Goal: Transaction & Acquisition: Purchase product/service

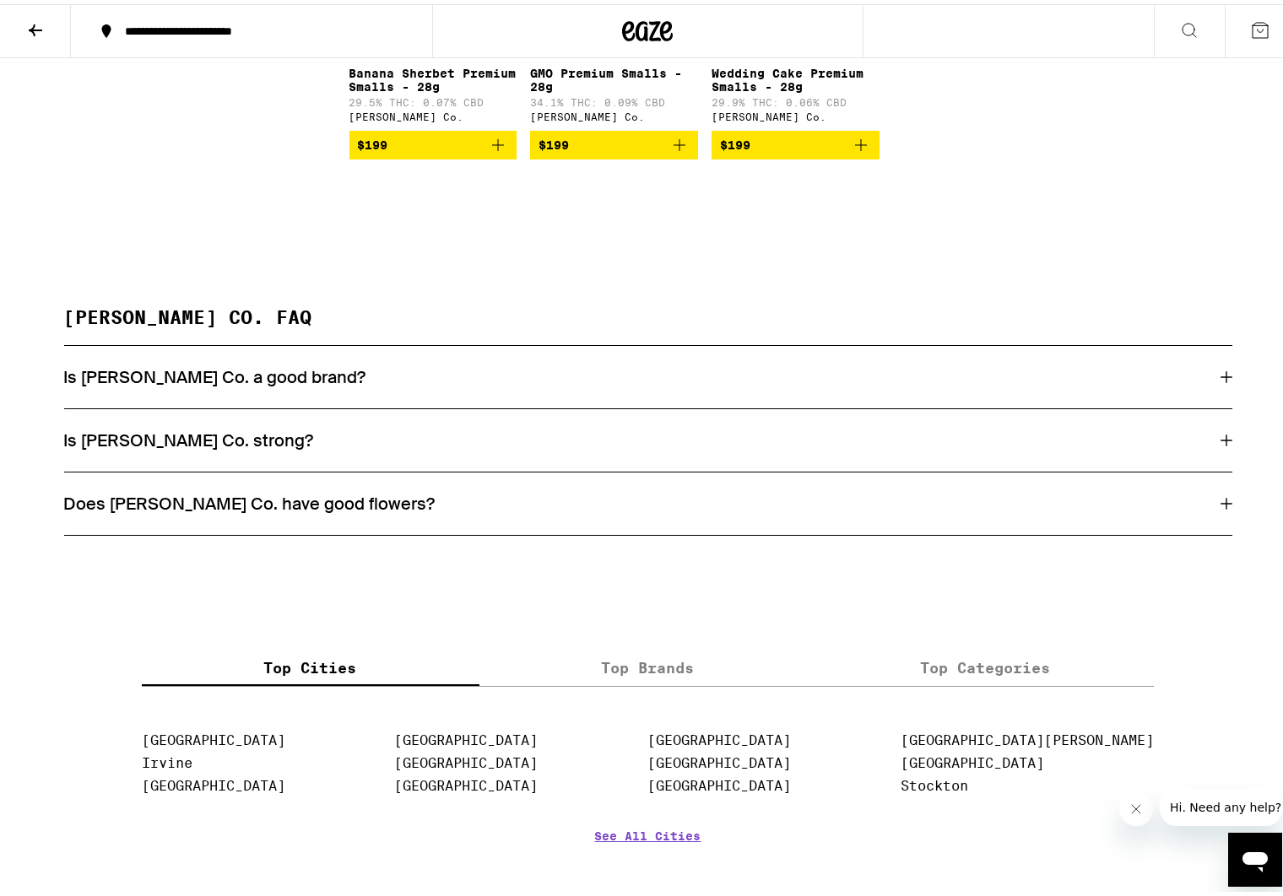
scroll to position [6274, 0]
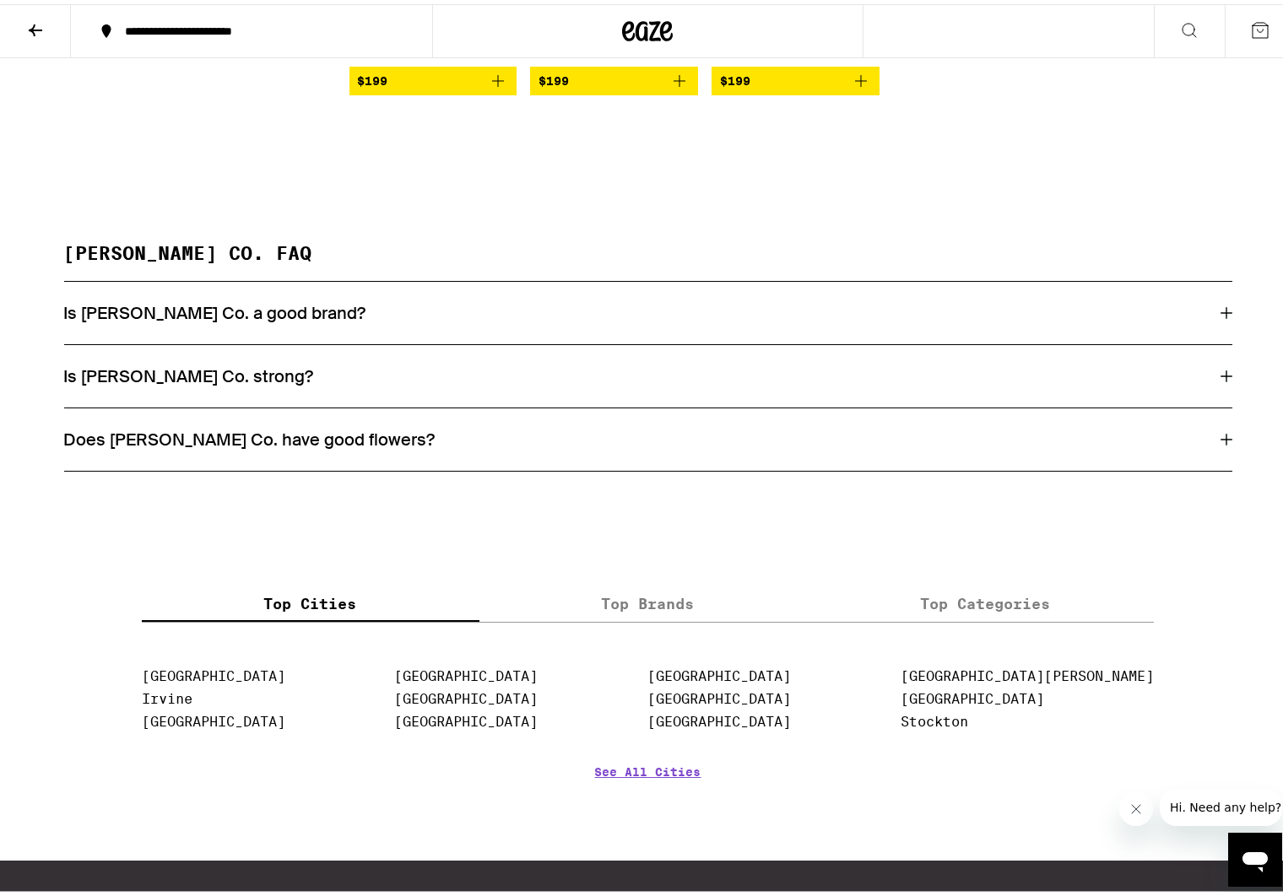
click at [411, 340] on div "Is [PERSON_NAME] Co. a good brand?" at bounding box center [648, 309] width 1168 height 62
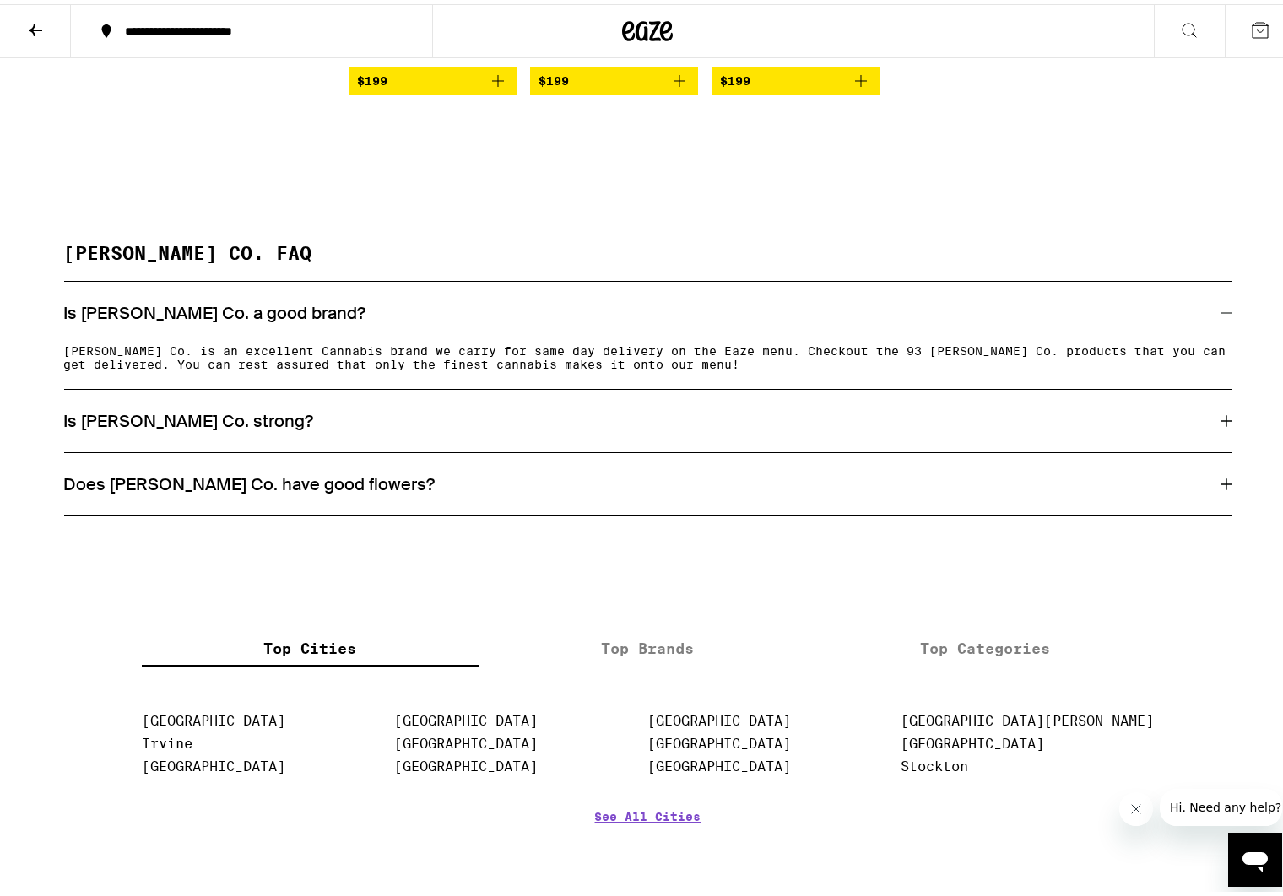
click at [359, 428] on div "Is [PERSON_NAME] Co. strong?" at bounding box center [648, 417] width 1168 height 22
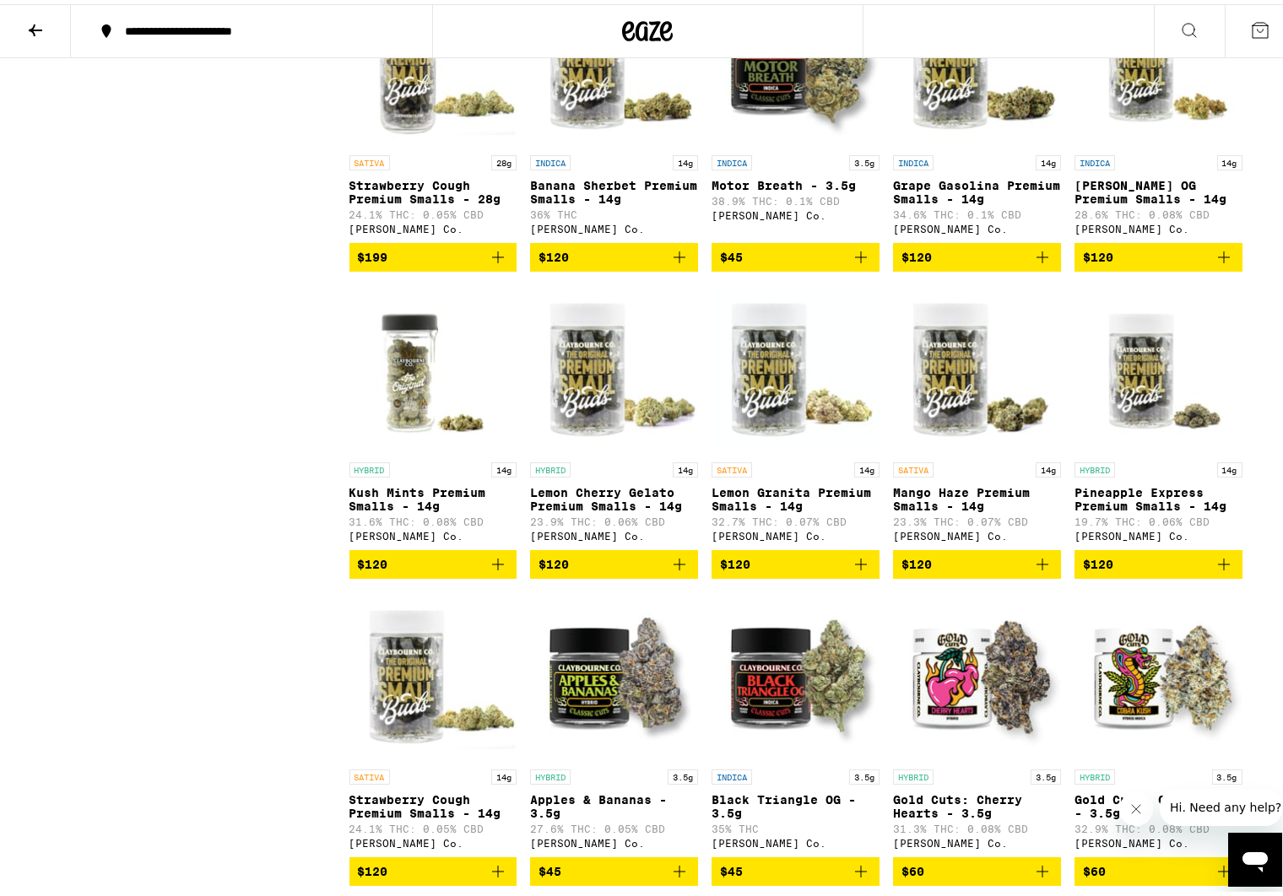
scroll to position [3112, 0]
